Goal: Information Seeking & Learning: Learn about a topic

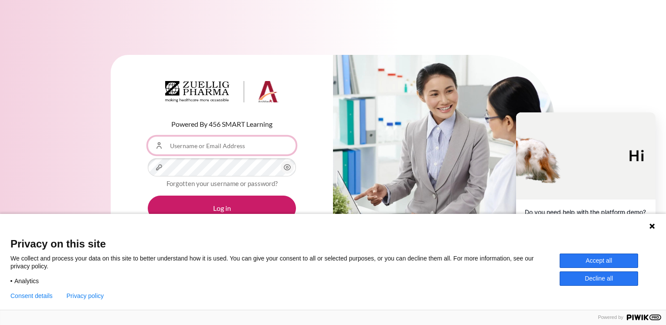
click at [184, 144] on input "Username or Email Address" at bounding box center [222, 146] width 148 height 18
type input "[EMAIL_ADDRESS][PERSON_NAME][DOMAIN_NAME]"
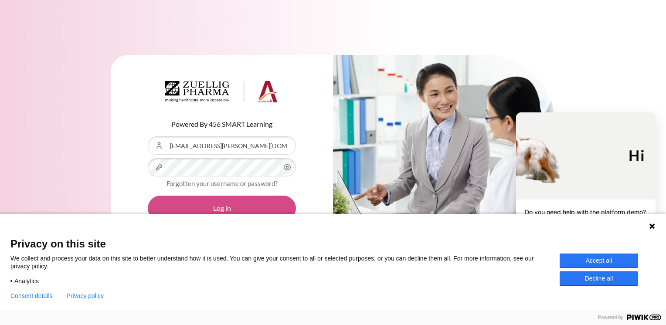
click at [224, 207] on button "Log in" at bounding box center [222, 208] width 148 height 25
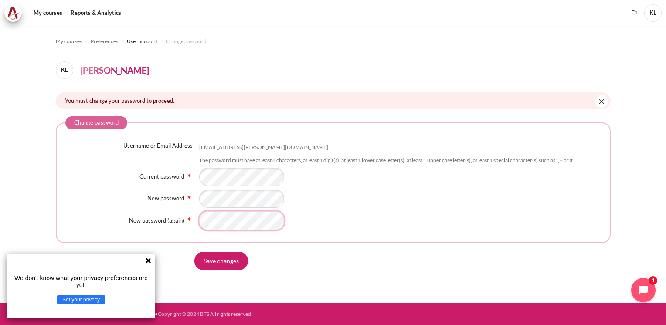
click at [195, 252] on input "Save changes" at bounding box center [222, 261] width 54 height 18
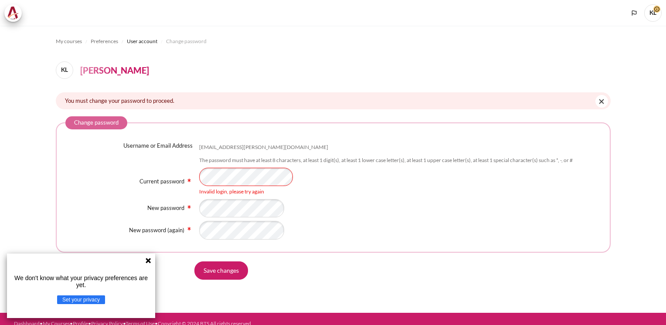
click at [81, 162] on div "Username or Email Address lim.kelly@zuelligpharma.com The password must have at…" at bounding box center [333, 191] width 536 height 98
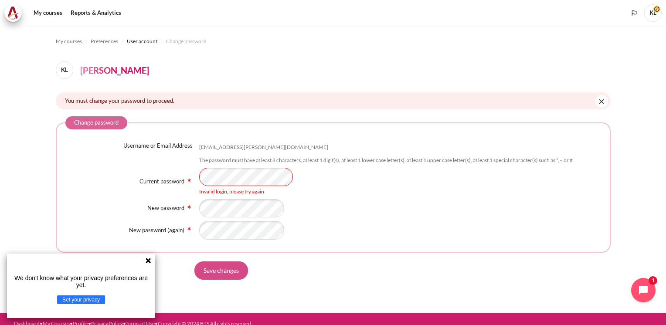
click at [236, 273] on input "Save changes" at bounding box center [222, 271] width 54 height 18
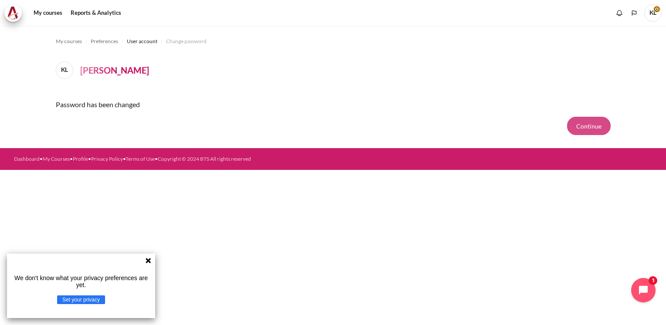
click at [595, 122] on button "Continue" at bounding box center [589, 126] width 44 height 18
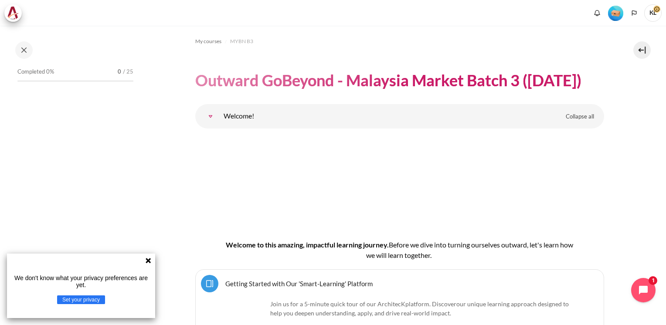
click at [145, 261] on icon at bounding box center [148, 260] width 7 height 7
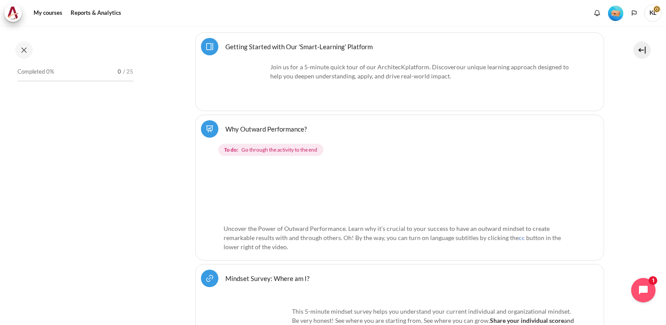
scroll to position [286, 0]
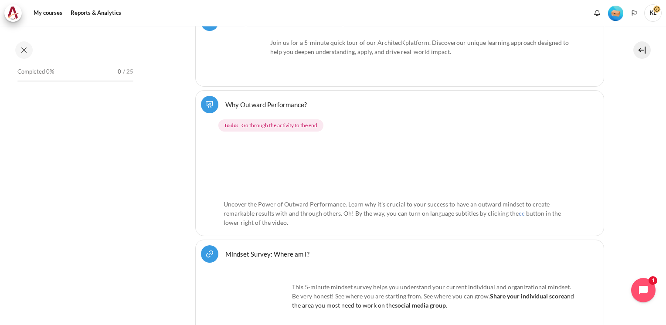
click at [113, 70] on div "Completed 0% 0 / 25" at bounding box center [75, 72] width 116 height 9
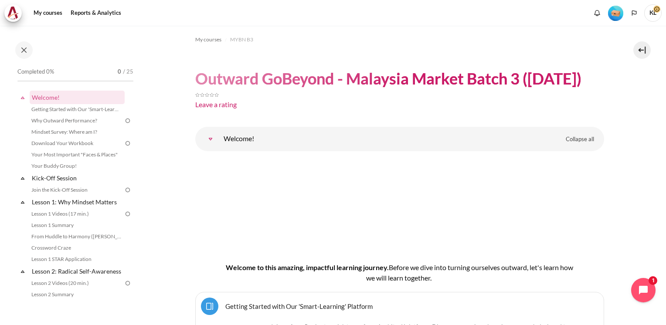
scroll to position [0, 0]
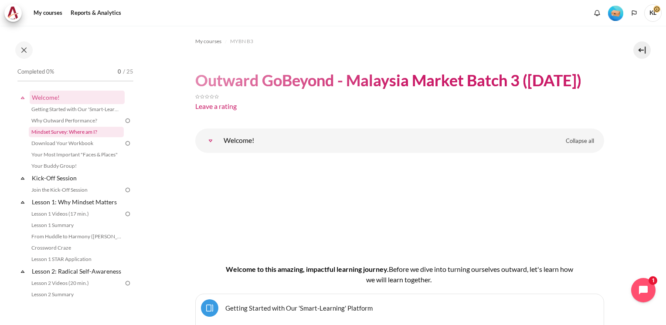
click at [79, 130] on link "Mindset Survey: Where am I?" at bounding box center [76, 132] width 95 height 10
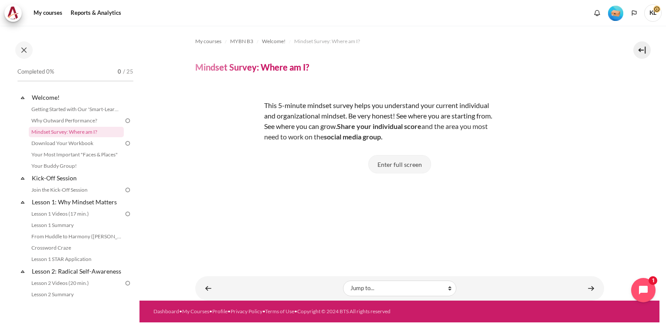
click at [395, 157] on button "Enter full screen" at bounding box center [400, 164] width 63 height 18
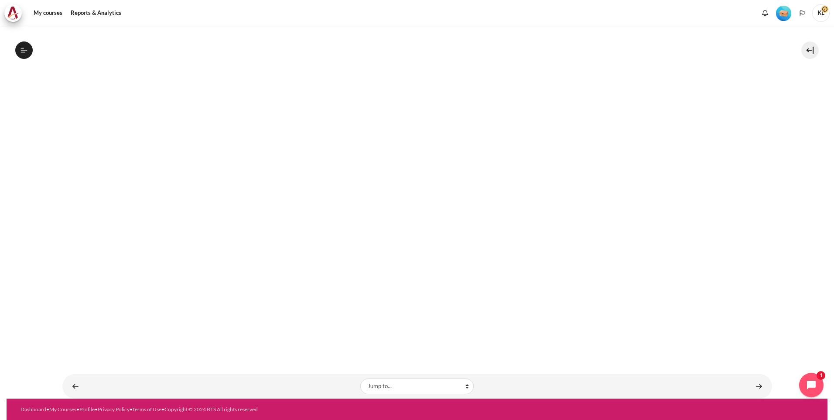
scroll to position [220, 0]
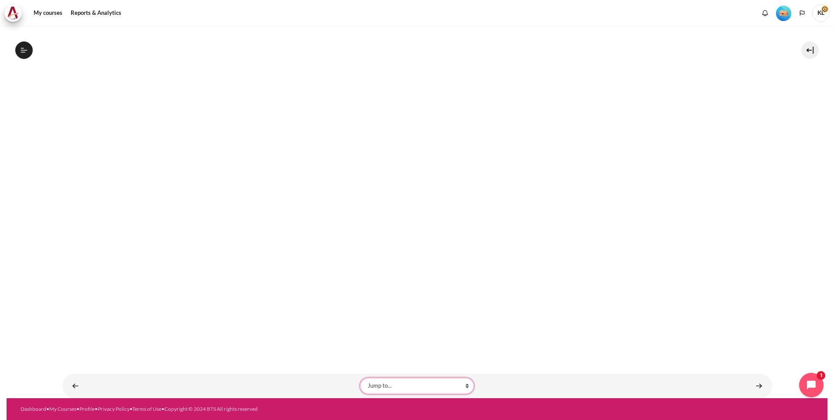
click at [455, 325] on select "Jump to... Getting Started with Our 'Smart-Learning' Platform Why Outward Perfo…" at bounding box center [416, 386] width 113 height 16
click at [20, 49] on icon at bounding box center [24, 50] width 8 height 8
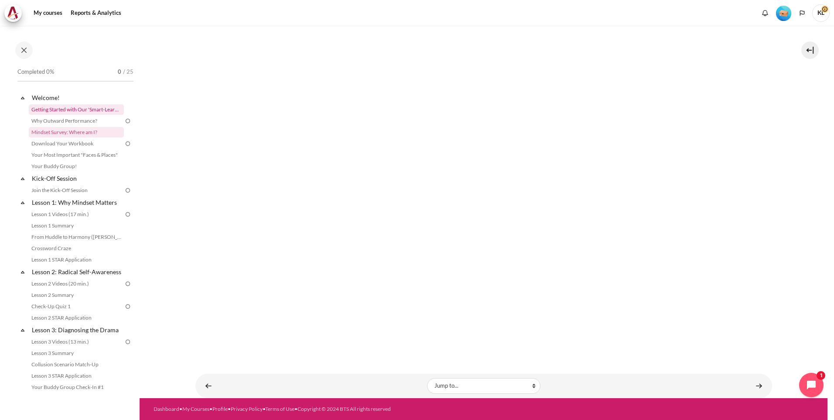
click at [105, 112] on link "Getting Started with Our 'Smart-Learning' Platform" at bounding box center [76, 109] width 95 height 10
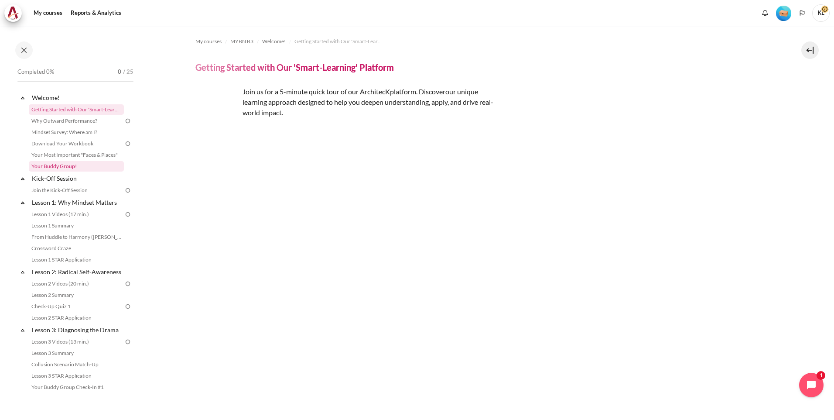
click at [62, 165] on link "Your Buddy Group!" at bounding box center [76, 166] width 95 height 10
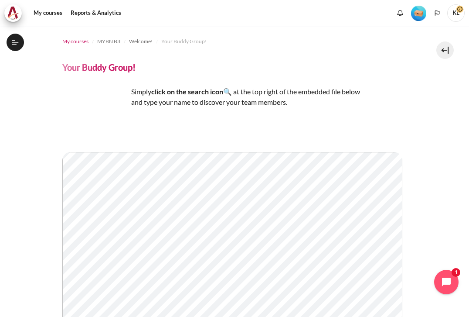
click at [73, 45] on span "My courses" at bounding box center [75, 42] width 26 height 8
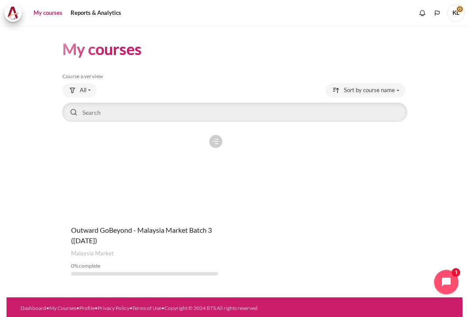
click at [189, 172] on figure "Content" at bounding box center [144, 173] width 165 height 87
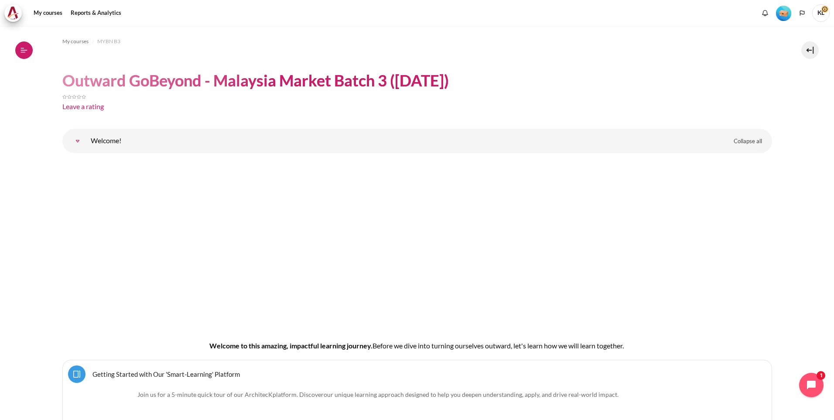
click at [28, 51] on button "Open course index" at bounding box center [23, 49] width 17 height 17
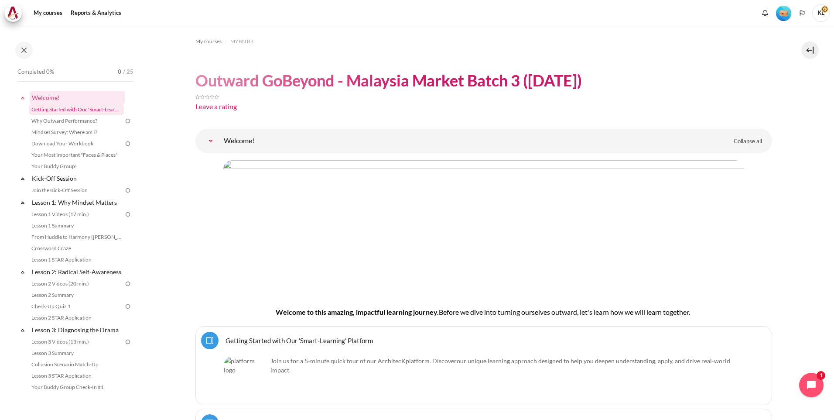
click at [89, 108] on link "Getting Started with Our 'Smart-Learning' Platform" at bounding box center [76, 109] width 95 height 10
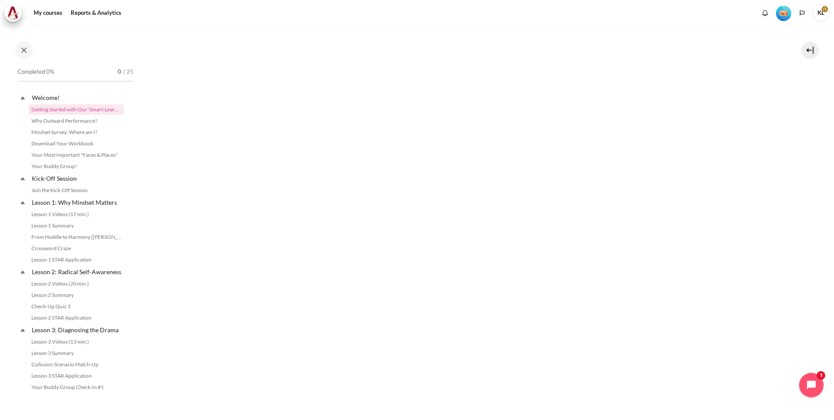
scroll to position [174, 0]
drag, startPoint x: 65, startPoint y: 121, endPoint x: 87, endPoint y: 127, distance: 22.6
click at [65, 121] on link "Why Outward Performance?" at bounding box center [76, 121] width 95 height 10
click at [96, 143] on link "Download Your Workbook" at bounding box center [76, 143] width 95 height 10
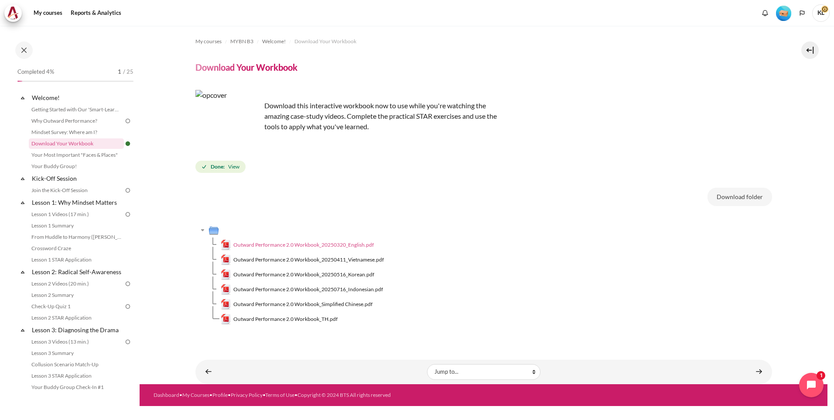
click at [357, 243] on span "Outward Performance 2.0 Workbook_20250320_English.pdf" at bounding box center [303, 245] width 140 height 8
click at [57, 151] on link "Your Most Important "Faces & Places"" at bounding box center [76, 155] width 95 height 10
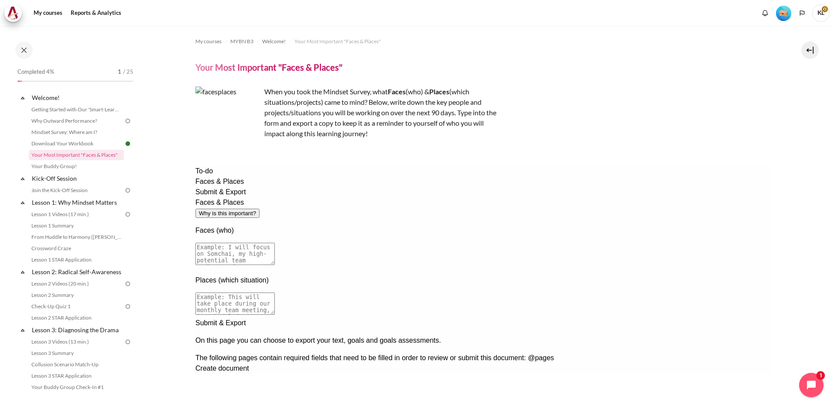
click at [557, 293] on div "Faces & Places Why is this important? Faces (who) Places (which situation)" at bounding box center [483, 257] width 577 height 120
click at [20, 16] on span at bounding box center [12, 12] width 17 height 17
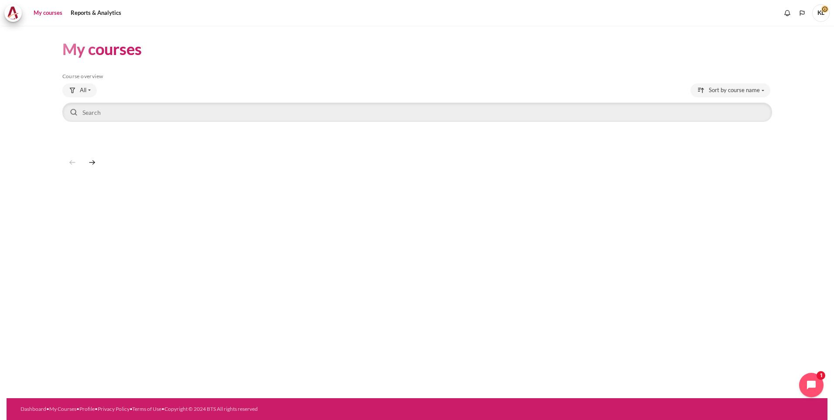
click at [40, 15] on link "My courses" at bounding box center [48, 12] width 35 height 17
click at [98, 14] on link "Reports & Analytics" at bounding box center [96, 12] width 57 height 17
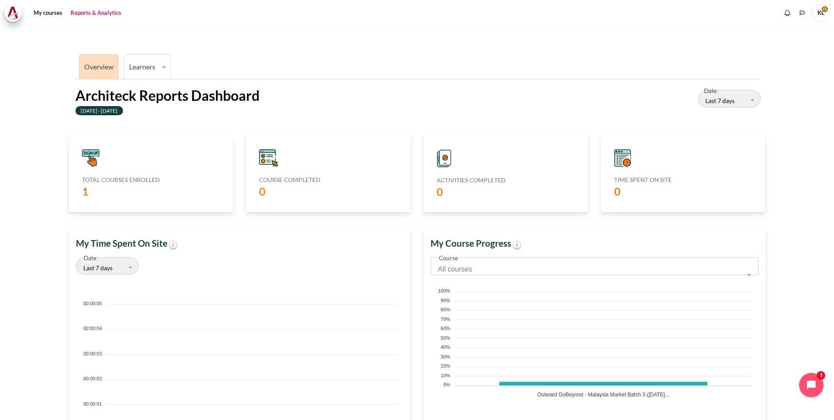
click at [146, 68] on link "Learners" at bounding box center [147, 66] width 47 height 8
click at [147, 89] on link "Learner Course Progress" at bounding box center [147, 96] width 42 height 29
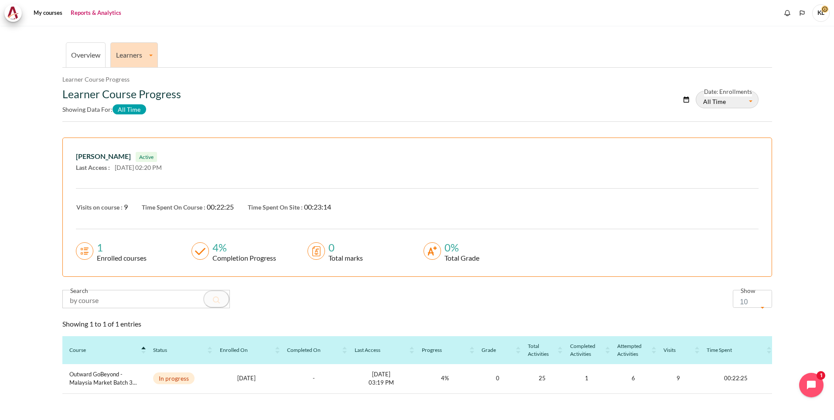
scroll to position [48, 0]
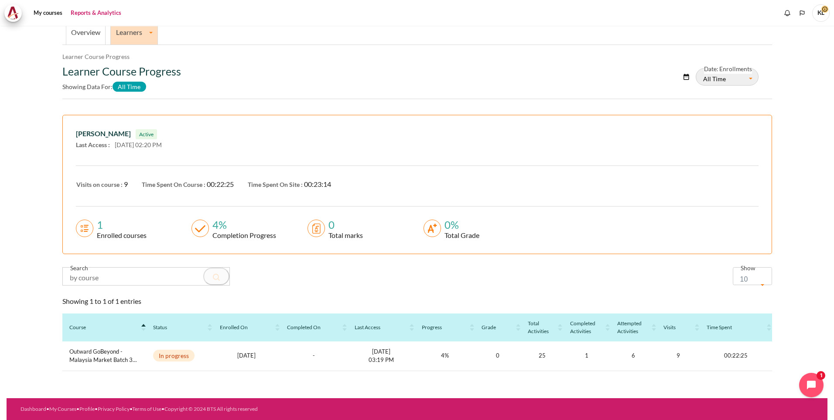
click at [741, 272] on label "Show" at bounding box center [748, 267] width 15 height 9
click at [741, 275] on span "10" at bounding box center [749, 279] width 18 height 12
select select "25"
click at [807, 379] on button "Open chat widget" at bounding box center [811, 384] width 27 height 27
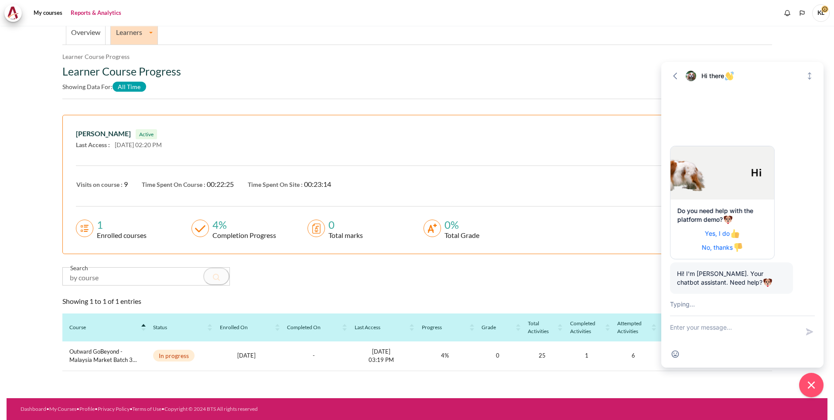
scroll to position [41, 0]
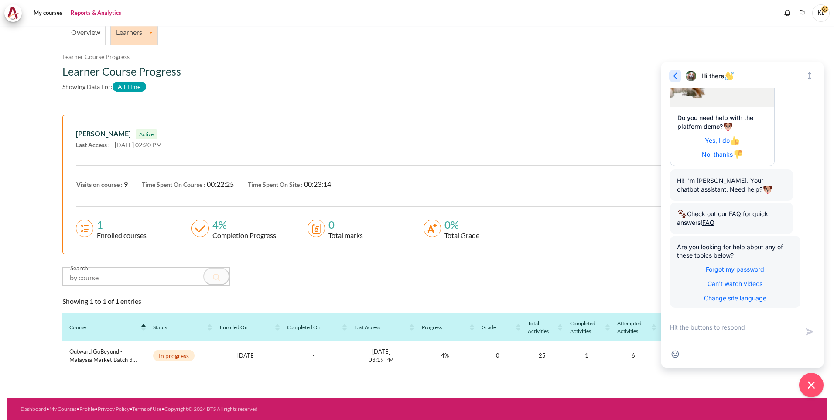
click at [675, 76] on icon "button" at bounding box center [675, 76] width 9 height 9
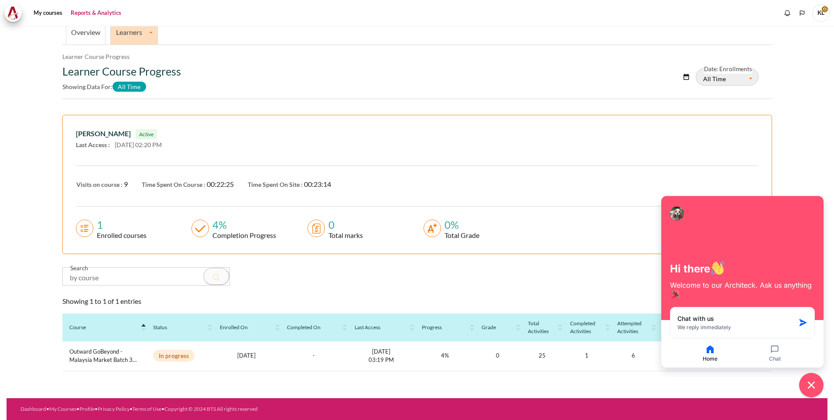
click at [457, 92] on div "Learner Course Progress Showing data for: All Time" at bounding box center [298, 80] width 473 height 31
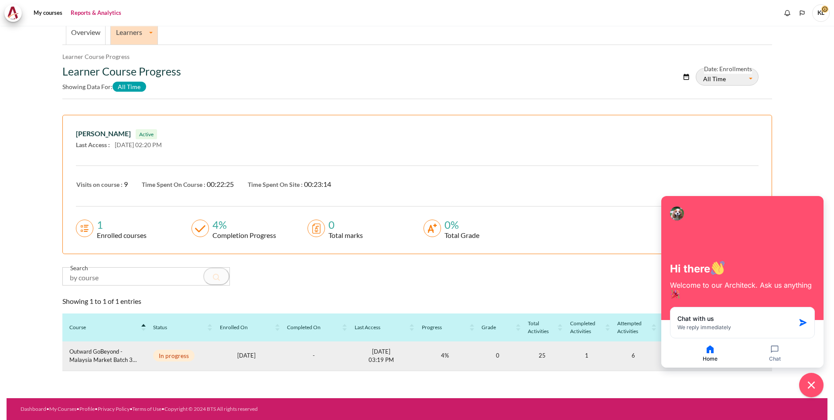
click at [112, 362] on span "Outward GoBeyond - Malaysia Market Batch 3 ([DATE])" at bounding box center [104, 355] width 70 height 17
click at [170, 356] on span "In progress" at bounding box center [173, 355] width 41 height 12
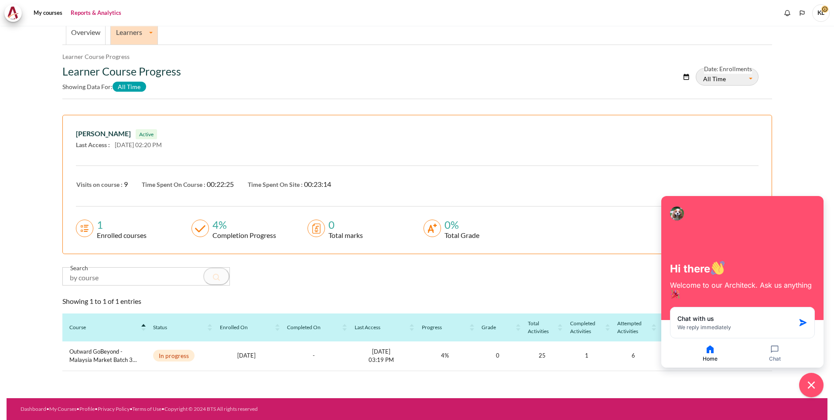
click at [174, 335] on th "Status" at bounding box center [179, 327] width 67 height 28
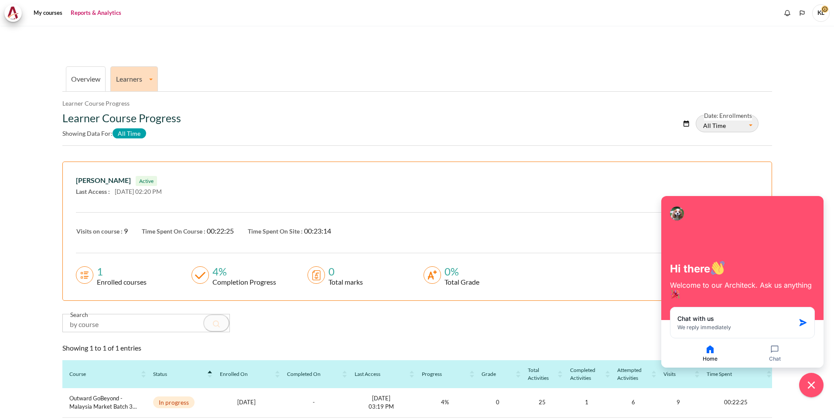
scroll to position [0, 0]
click at [153, 79] on link "Learners" at bounding box center [134, 79] width 47 height 8
click at [817, 15] on span "KL" at bounding box center [820, 12] width 17 height 17
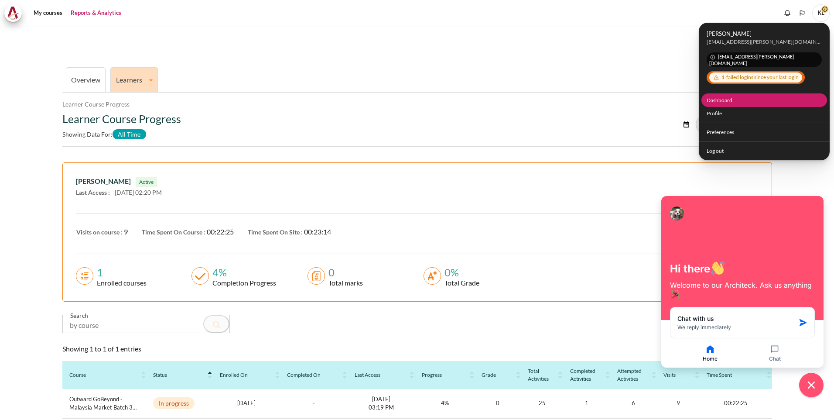
click at [726, 96] on link "Dashboard" at bounding box center [764, 100] width 126 height 14
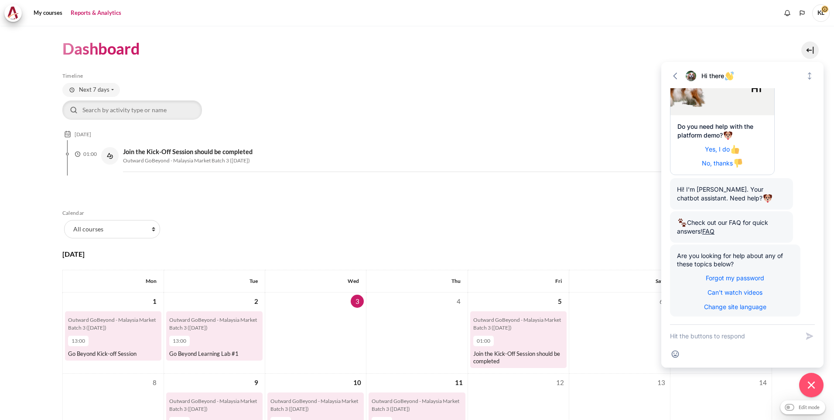
click at [98, 13] on link "Reports & Analytics" at bounding box center [96, 12] width 57 height 17
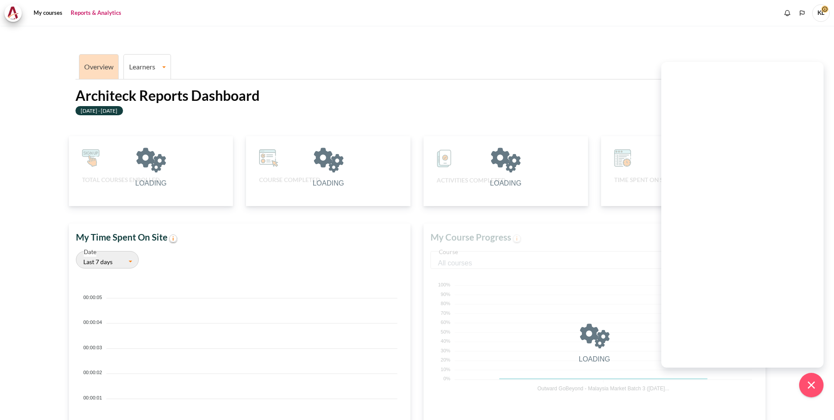
scroll to position [174, 333]
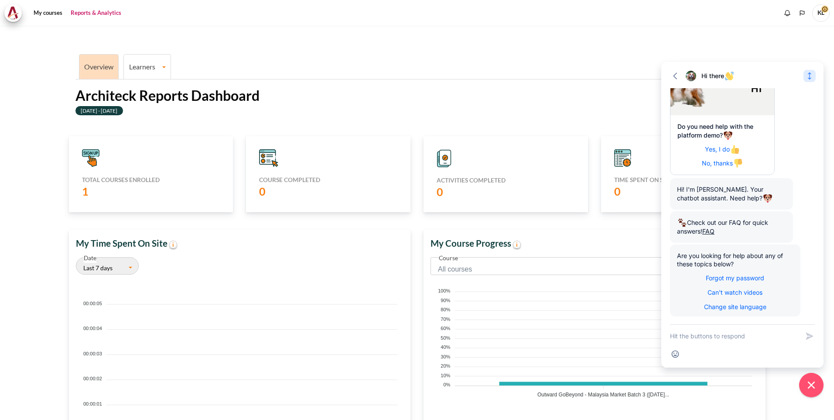
click at [812, 75] on icon "Expand" at bounding box center [809, 76] width 9 height 9
click at [810, 27] on icon "Collapse" at bounding box center [809, 24] width 9 height 9
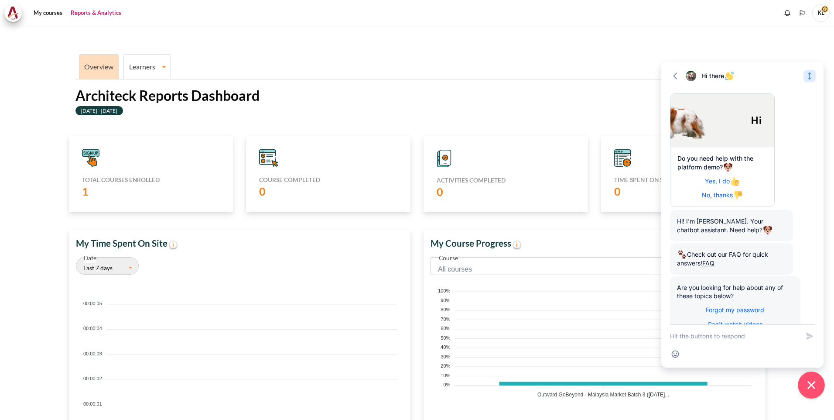
click at [815, 380] on icon "Close chat widget" at bounding box center [812, 385] width 14 height 14
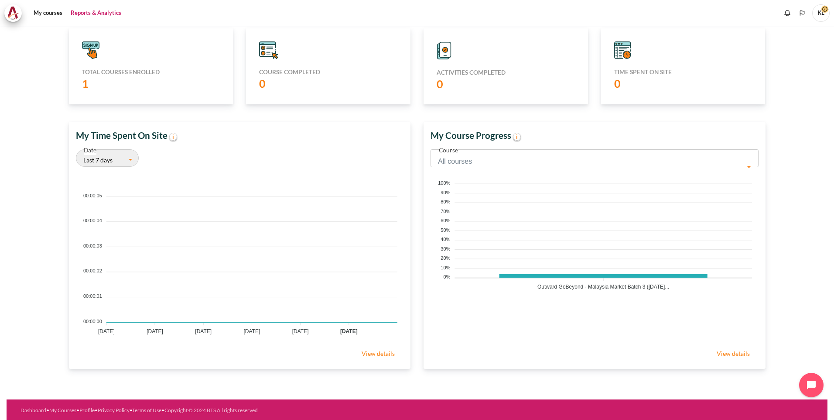
scroll to position [109, 0]
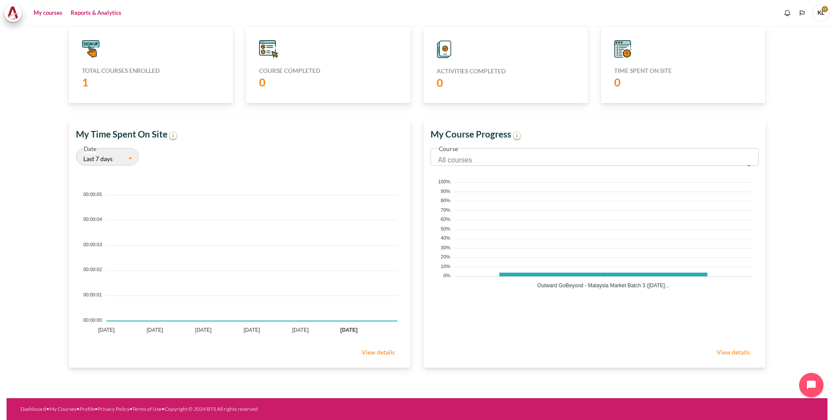
click at [45, 13] on link "My courses" at bounding box center [48, 12] width 35 height 17
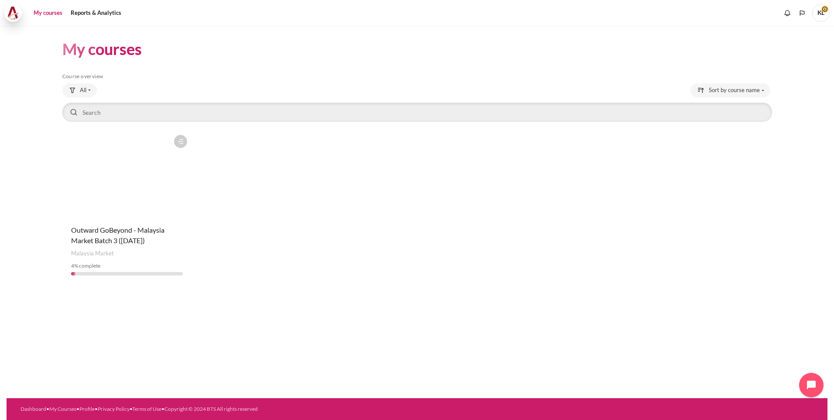
click at [12, 14] on img at bounding box center [13, 13] width 12 height 13
click at [133, 180] on figure "Content" at bounding box center [127, 173] width 130 height 87
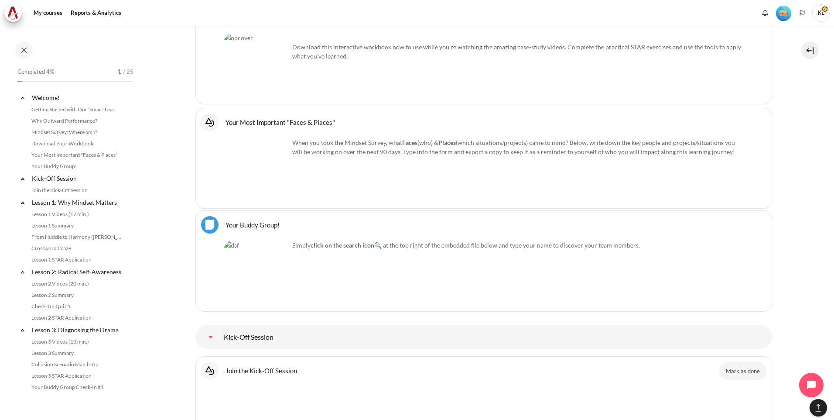
scroll to position [722, 0]
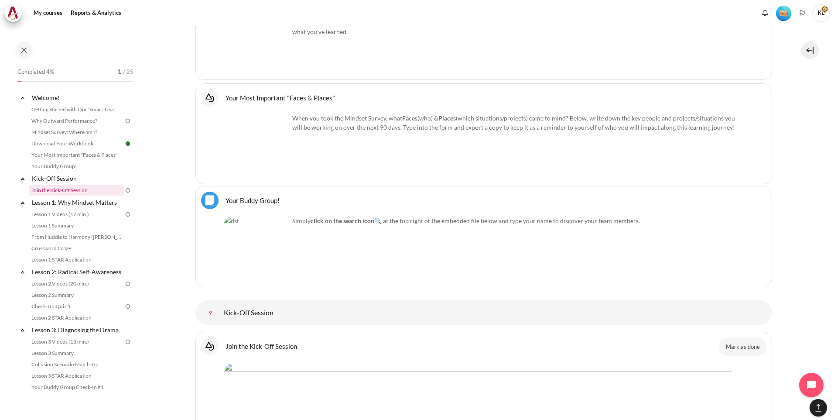
click at [86, 188] on link "Join the Kick-Off Session" at bounding box center [76, 190] width 95 height 10
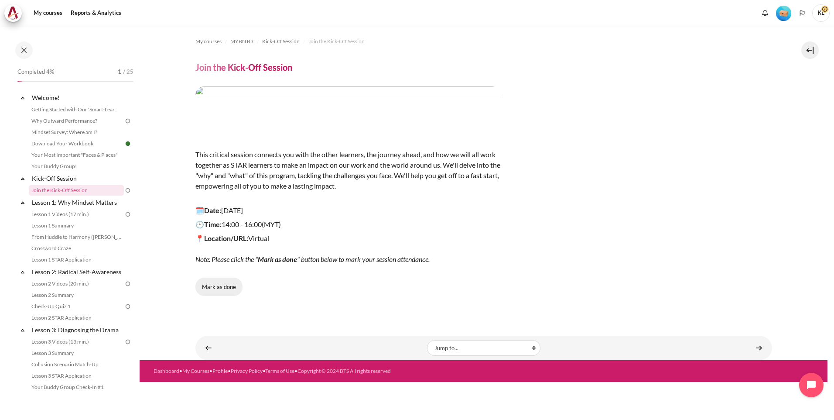
click at [229, 290] on button "Mark as done" at bounding box center [218, 286] width 47 height 18
click at [77, 122] on link "Why Outward Performance?" at bounding box center [76, 121] width 95 height 10
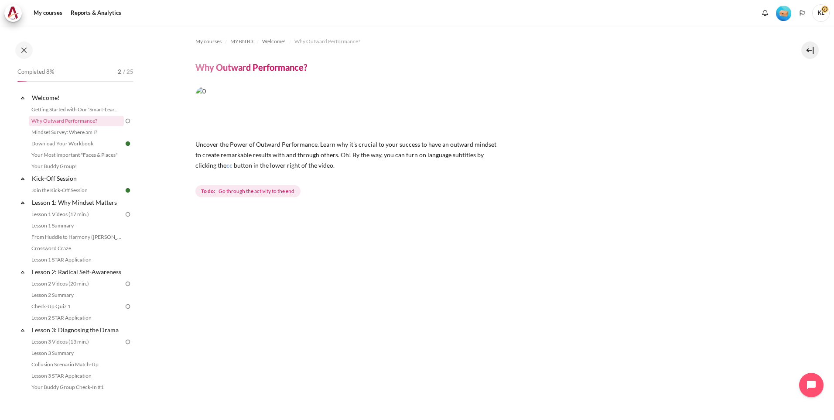
click at [279, 194] on span "Go through the activity to the end" at bounding box center [257, 191] width 76 height 8
click at [283, 188] on span "Go through the activity to the end" at bounding box center [257, 191] width 76 height 8
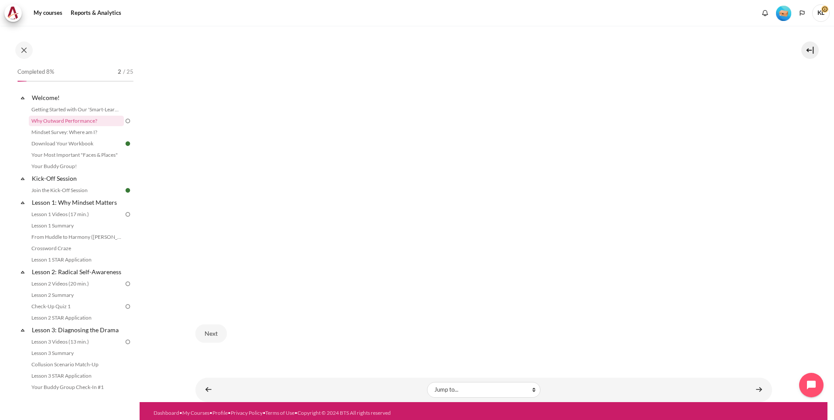
scroll to position [269, 0]
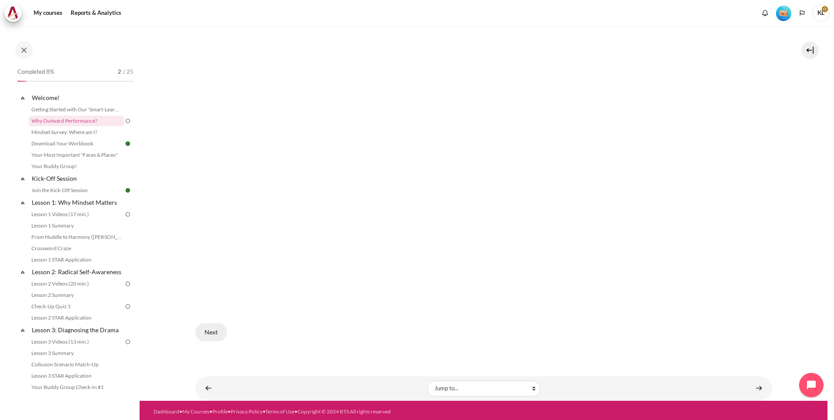
click at [203, 323] on button "Next" at bounding box center [210, 332] width 31 height 18
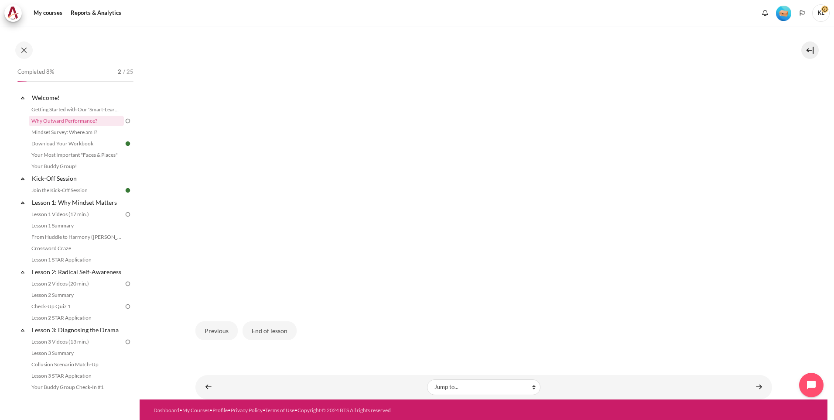
scroll to position [278, 0]
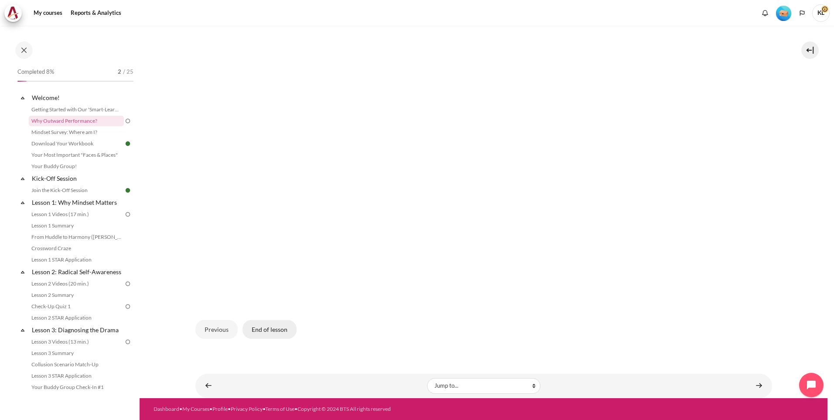
click at [284, 325] on button "End of lesson" at bounding box center [270, 329] width 54 height 18
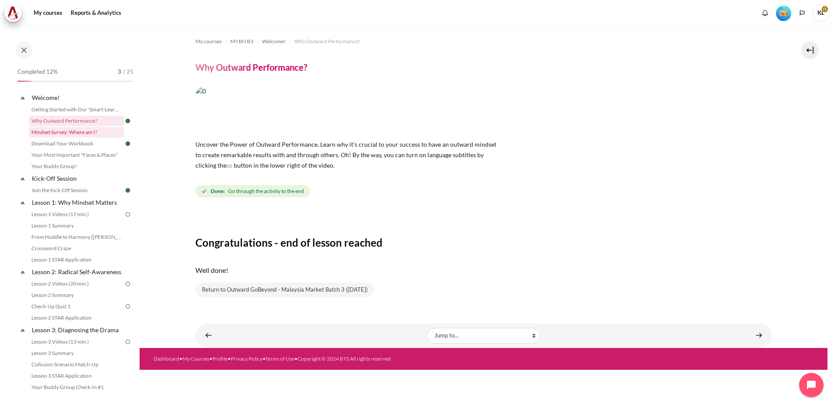
click at [93, 135] on link "Mindset Survey: Where am I?" at bounding box center [76, 132] width 95 height 10
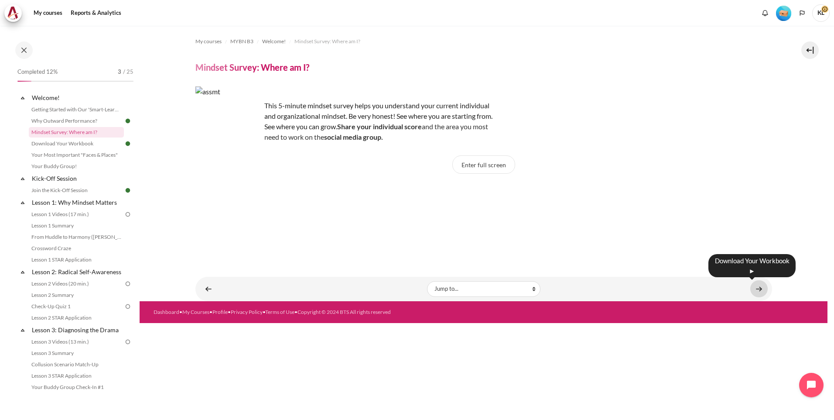
click at [756, 290] on link "Content" at bounding box center [758, 288] width 17 height 17
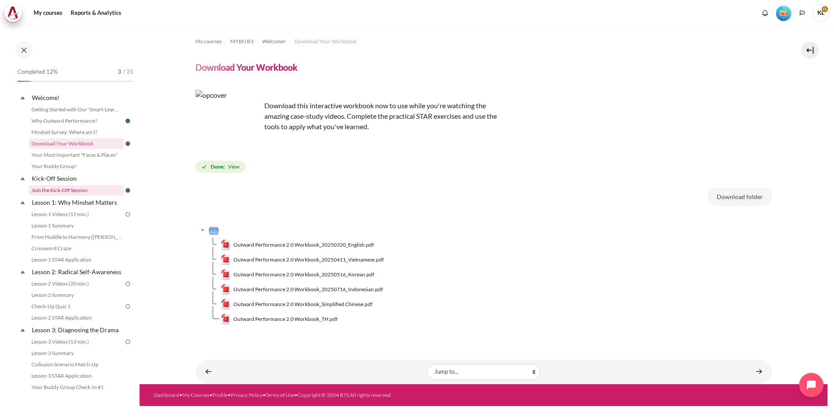
click at [79, 194] on link "Join the Kick-Off Session" at bounding box center [76, 190] width 95 height 10
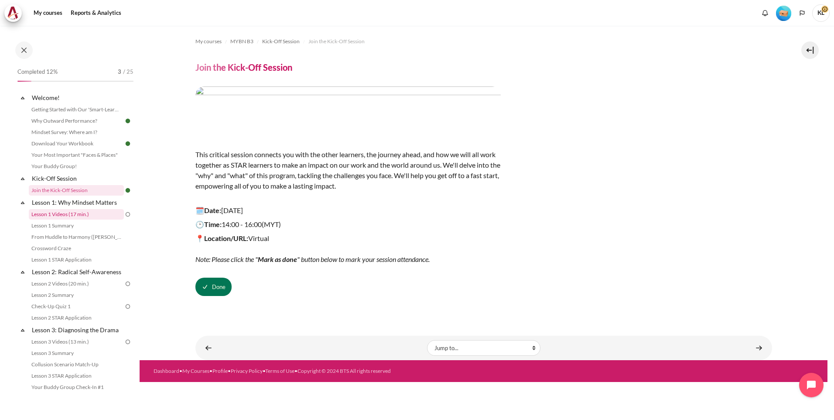
click at [81, 212] on link "Lesson 1 Videos (17 min.)" at bounding box center [76, 214] width 95 height 10
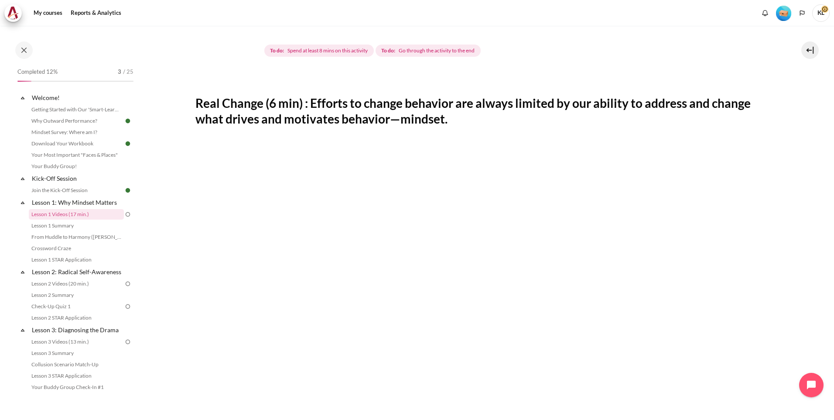
scroll to position [218, 0]
